Goal: Information Seeking & Learning: Learn about a topic

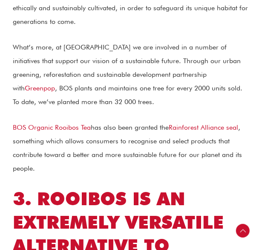
scroll to position [924, 0]
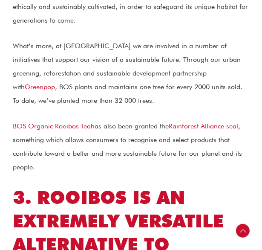
click at [140, 108] on p "What’s more, at BOS we are involved in a number of initiatives that support our…" at bounding box center [131, 73] width 237 height 68
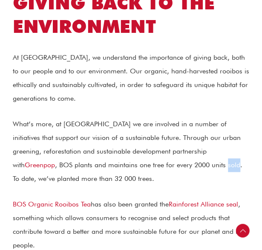
click at [140, 137] on p "What’s more, at BOS we are involved in a number of initiatives that support our…" at bounding box center [131, 151] width 237 height 68
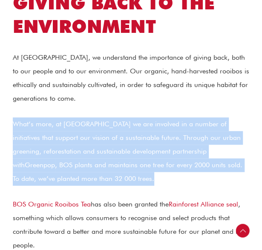
click at [140, 137] on p "What’s more, at BOS we are involved in a number of initiatives that support our…" at bounding box center [131, 151] width 237 height 68
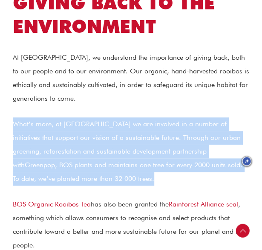
click at [140, 137] on p "What’s more, at BOS we are involved in a number of initiatives that support our…" at bounding box center [131, 151] width 237 height 68
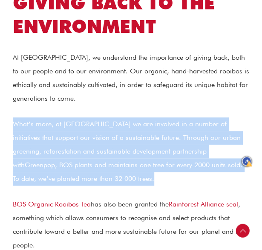
drag, startPoint x: 140, startPoint y: 137, endPoint x: 135, endPoint y: 137, distance: 4.4
click at [140, 137] on p "What’s more, at BOS we are involved in a number of initiatives that support our…" at bounding box center [131, 151] width 237 height 68
click at [135, 137] on p "What’s more, at BOS we are involved in a number of initiatives that support our…" at bounding box center [131, 151] width 237 height 68
drag, startPoint x: 135, startPoint y: 137, endPoint x: 137, endPoint y: 152, distance: 15.1
click at [137, 152] on p "What’s more, at BOS we are involved in a number of initiatives that support our…" at bounding box center [131, 151] width 237 height 68
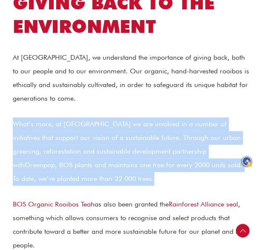
click at [158, 156] on p "What’s more, at BOS we are involved in a number of initiatives that support our…" at bounding box center [131, 151] width 237 height 68
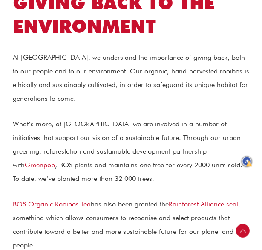
click at [136, 77] on p "At BOS, we understand the importance of giving back, both to our people and to …" at bounding box center [131, 78] width 237 height 55
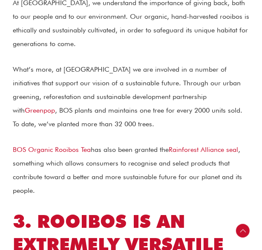
scroll to position [996, 0]
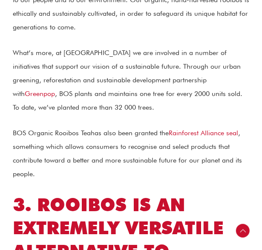
click at [47, 129] on link "BOS Organic Rooibos Tea" at bounding box center [52, 133] width 78 height 8
click at [117, 147] on p "BOS Organic Rooibos Tea has also been granted the Rainforest Alliance seal , so…" at bounding box center [131, 153] width 237 height 55
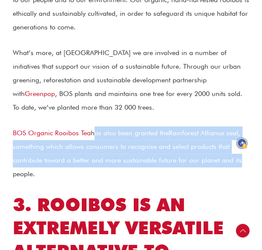
drag, startPoint x: 93, startPoint y: 103, endPoint x: 242, endPoint y: 134, distance: 152.5
click at [242, 134] on p "BOS Organic Rooibos Tea has also been granted the Rainforest Alliance seal , so…" at bounding box center [131, 153] width 237 height 55
copy p "has also been granted the Rainforest Alliance seal , something which allows con…"
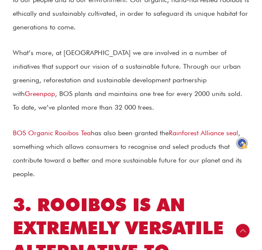
click at [79, 151] on p "BOS Organic Rooibos Tea has also been granted the Rainforest Alliance seal , so…" at bounding box center [131, 153] width 237 height 55
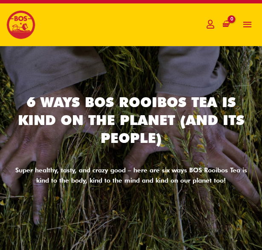
scroll to position [0, 0]
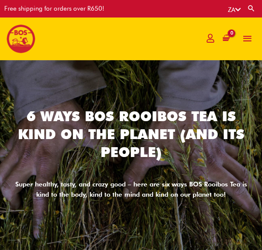
click at [96, 29] on div at bounding box center [100, 38] width 188 height 43
click at [85, 41] on div at bounding box center [100, 38] width 188 height 43
click at [92, 39] on div at bounding box center [100, 38] width 188 height 43
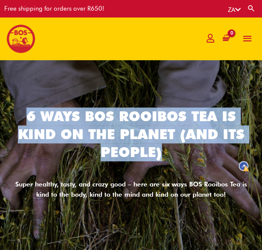
drag, startPoint x: 28, startPoint y: 111, endPoint x: 164, endPoint y: 155, distance: 142.7
click at [164, 155] on h2 "6 Ways BOS Rooibos Tea Is Kind On The Planet (And Its People)" at bounding box center [131, 134] width 245 height 53
copy h2 "6 Ways BOS Rooibos Tea Is Kind On The Planet (And Its People)"
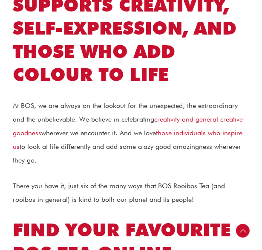
scroll to position [2126, 0]
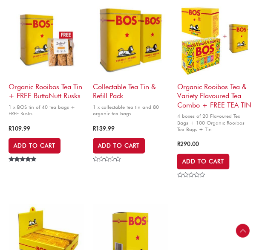
scroll to position [469, 0]
